Goal: Task Accomplishment & Management: Use online tool/utility

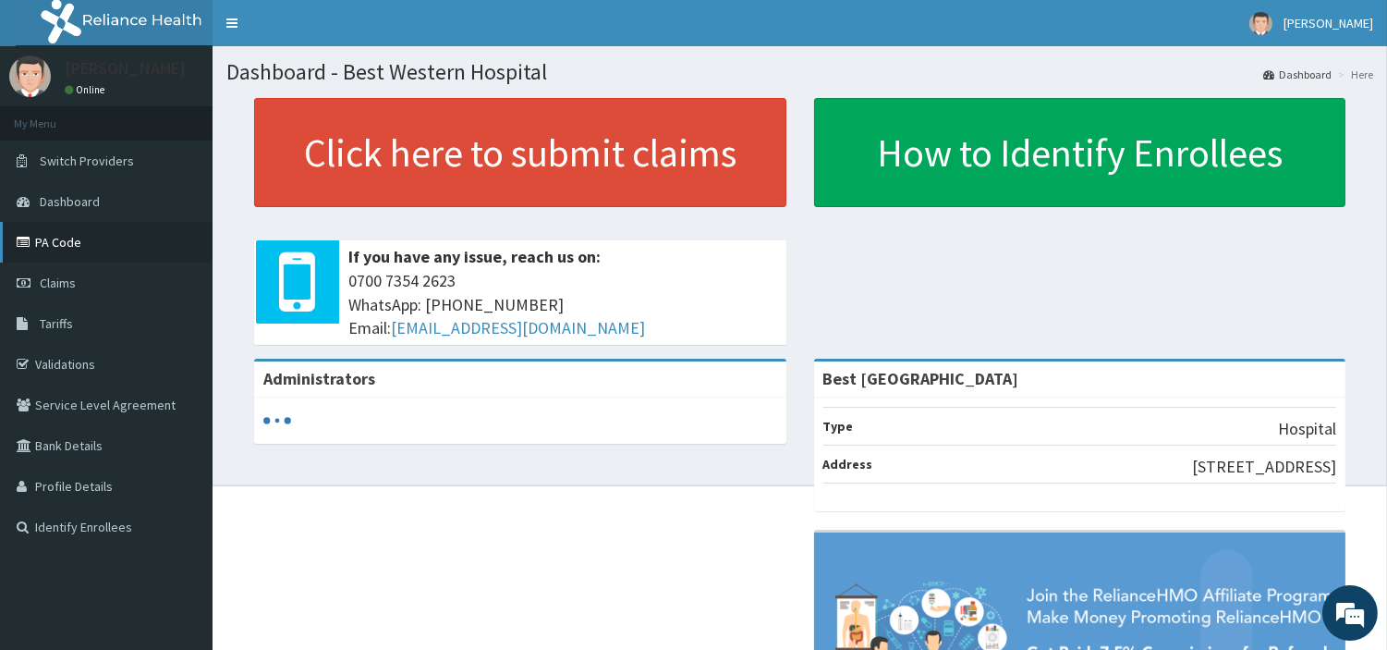
click at [51, 244] on link "PA Code" at bounding box center [106, 242] width 213 height 41
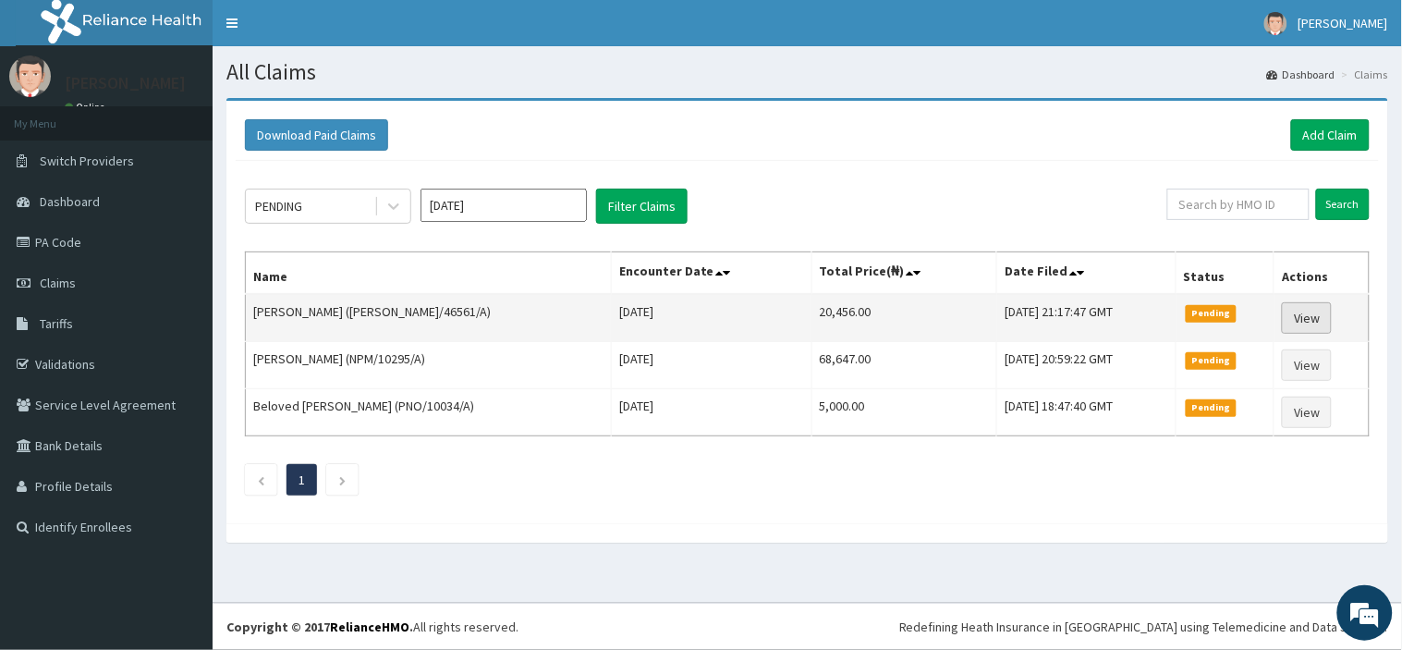
click at [1300, 311] on link "View" at bounding box center [1307, 317] width 50 height 31
